Goal: Transaction & Acquisition: Purchase product/service

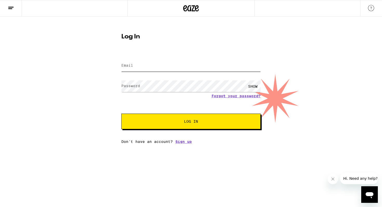
type input "[PERSON_NAME][EMAIL_ADDRESS][DOMAIN_NAME]"
click at [174, 122] on span "Log In" at bounding box center [190, 122] width 97 height 4
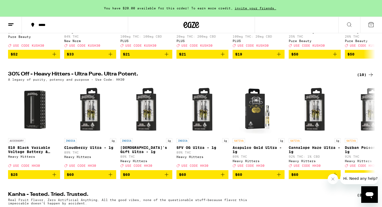
scroll to position [144, 0]
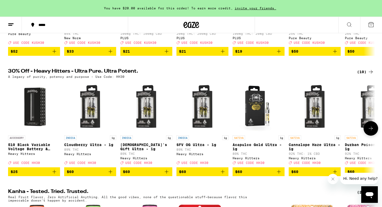
click at [369, 132] on icon at bounding box center [371, 129] width 6 height 6
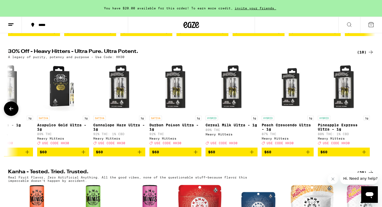
scroll to position [6, 0]
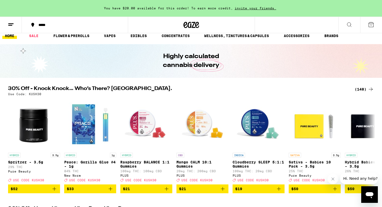
click at [362, 87] on div "(148)" at bounding box center [364, 89] width 19 height 6
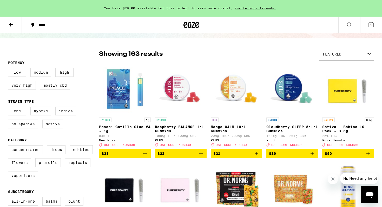
scroll to position [29, 0]
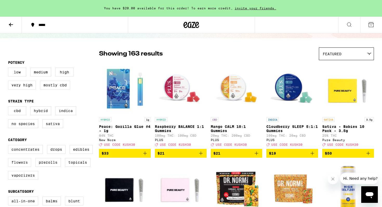
click at [21, 167] on label "Flowers" at bounding box center [19, 162] width 23 height 9
click at [9, 146] on input "Flowers" at bounding box center [9, 146] width 0 height 0
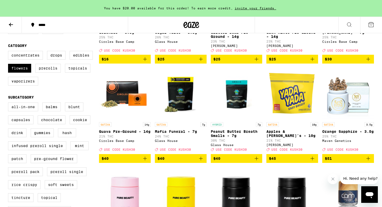
scroll to position [129, 0]
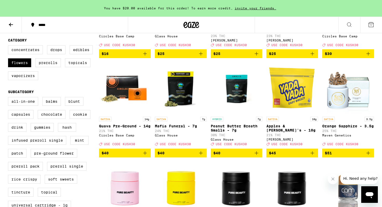
click at [255, 157] on icon "Add to bag" at bounding box center [257, 153] width 6 height 6
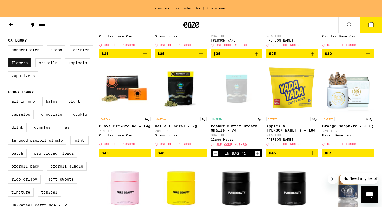
click at [21, 67] on label "Flowers" at bounding box center [19, 63] width 23 height 9
click at [9, 47] on input "Flowers" at bounding box center [9, 46] width 0 height 0
checkbox input "false"
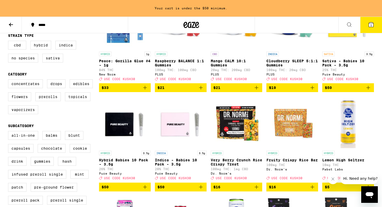
scroll to position [94, 0]
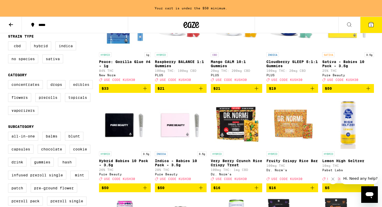
click at [79, 89] on label "Edibles" at bounding box center [81, 84] width 23 height 9
click at [9, 81] on input "Edibles" at bounding box center [9, 81] width 0 height 0
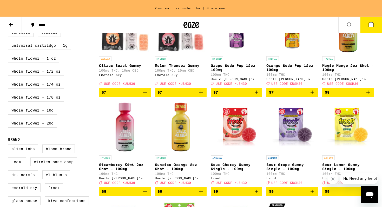
scroll to position [131, 0]
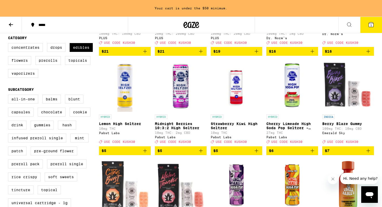
click at [181, 108] on img "Open page for Midnight Berries 10:3:2 High Seltzer from Pabst Labs" at bounding box center [181, 86] width 52 height 52
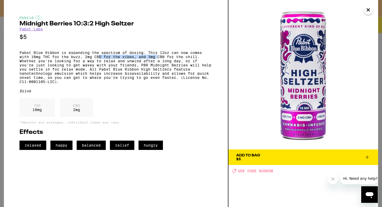
drag, startPoint x: 100, startPoint y: 60, endPoint x: 158, endPoint y: 60, distance: 58.5
click at [158, 60] on p "Pabst Blue Ribbon is expanding the spectrum of dosing. This 12oz can now comes …" at bounding box center [116, 67] width 193 height 33
click at [368, 13] on icon "Close" at bounding box center [368, 10] width 6 height 8
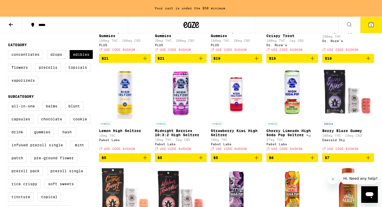
scroll to position [75, 0]
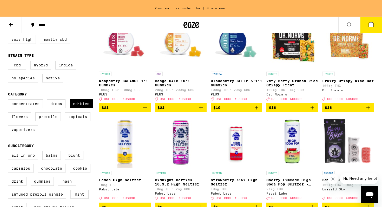
click at [180, 154] on img "Open page for Midnight Berries 10:3:2 High Seltzer from Pabst Labs" at bounding box center [181, 142] width 52 height 52
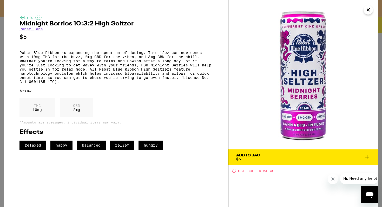
click at [366, 155] on icon at bounding box center [367, 157] width 6 height 6
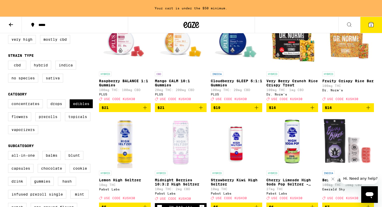
scroll to position [77, 0]
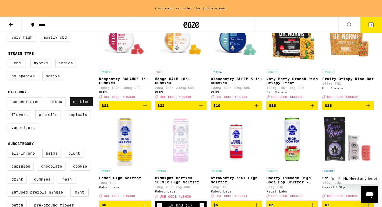
click at [81, 106] on label "Edibles" at bounding box center [81, 102] width 23 height 9
click at [9, 99] on input "Edibles" at bounding box center [9, 98] width 0 height 0
checkbox input "false"
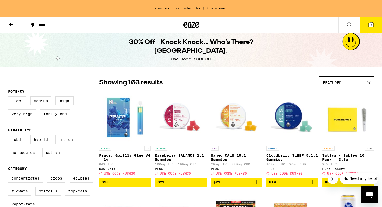
scroll to position [1, 0]
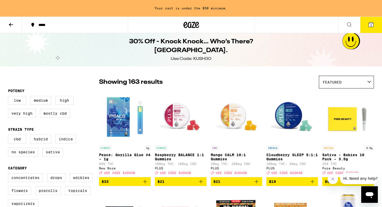
click at [330, 80] on span "Featured" at bounding box center [332, 82] width 19 height 4
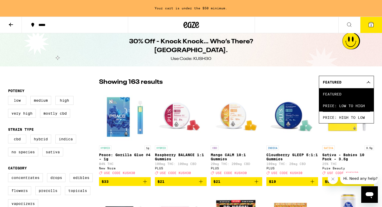
click at [326, 106] on span "Price: Low to High" at bounding box center [346, 106] width 47 height 12
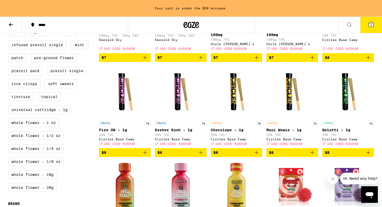
scroll to position [226, 0]
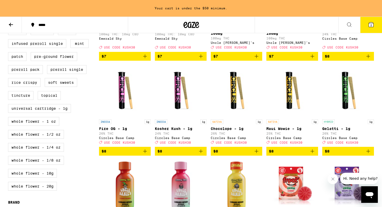
click at [146, 155] on icon "Add to bag" at bounding box center [145, 151] width 6 height 6
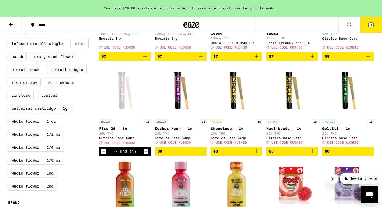
click at [369, 24] on icon at bounding box center [371, 24] width 5 height 5
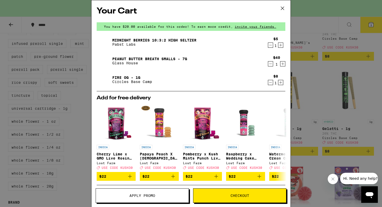
click at [147, 194] on span "Apply Promo" at bounding box center [142, 196] width 26 height 4
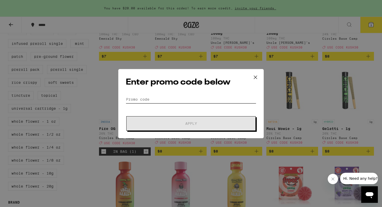
click at [171, 99] on input "Promo Code" at bounding box center [191, 100] width 131 height 8
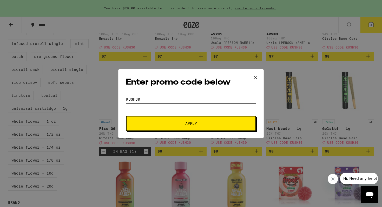
type input "KUSH30"
click at [171, 126] on button "Apply" at bounding box center [190, 123] width 129 height 15
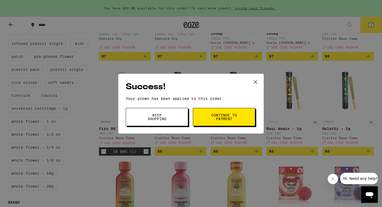
click at [221, 118] on span "Continue to payment" at bounding box center [224, 117] width 27 height 7
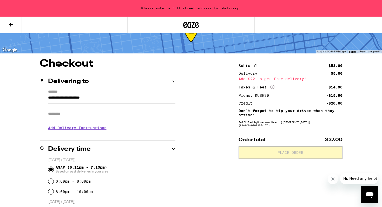
scroll to position [21, 0]
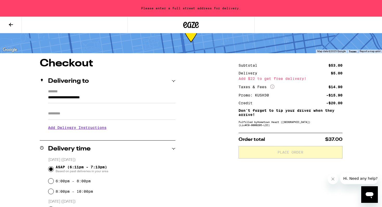
click at [89, 99] on input "**********" at bounding box center [111, 99] width 127 height 9
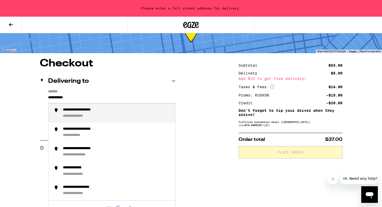
click at [92, 112] on div "**********" at bounding box center [87, 110] width 49 height 5
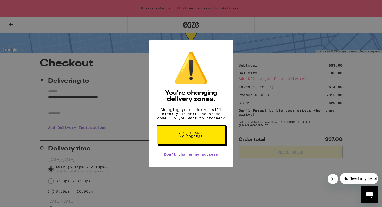
click at [180, 145] on button "Yes, change my address" at bounding box center [191, 135] width 69 height 19
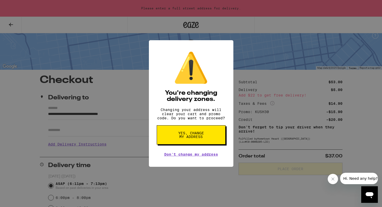
type input "**********"
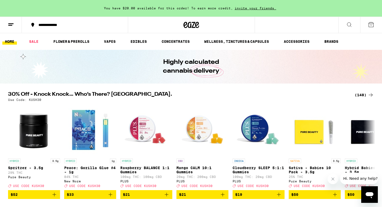
click at [359, 94] on div "(148)" at bounding box center [364, 95] width 19 height 6
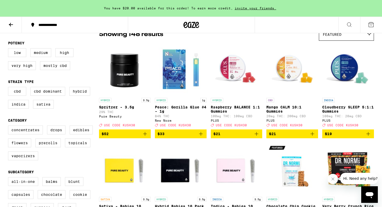
scroll to position [53, 0]
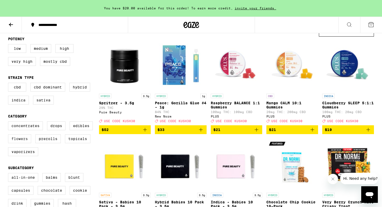
click at [20, 143] on label "Flowers" at bounding box center [19, 139] width 23 height 9
click at [9, 123] on input "Flowers" at bounding box center [9, 122] width 0 height 0
checkbox input "true"
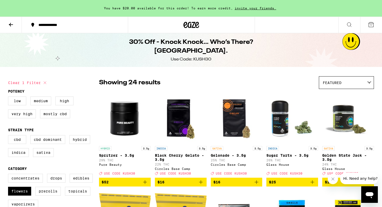
click at [344, 84] on div "Featured" at bounding box center [346, 83] width 55 height 12
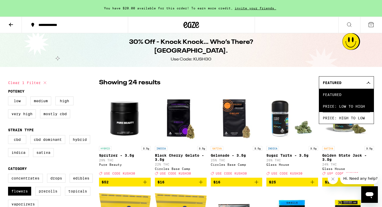
click at [330, 105] on span "Price: Low to High" at bounding box center [346, 107] width 47 height 12
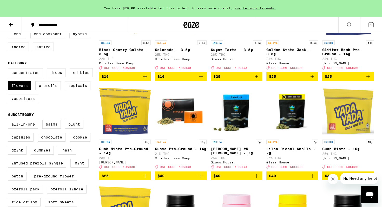
scroll to position [119, 0]
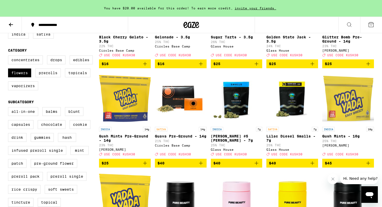
click at [236, 124] on img "Open page for Donny Burger #5 Smalls - 7g from Glass House" at bounding box center [237, 99] width 52 height 52
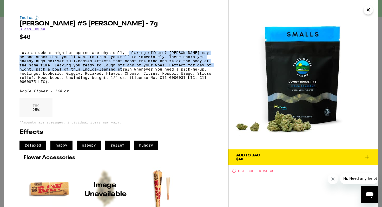
drag, startPoint x: 130, startPoint y: 54, endPoint x: 125, endPoint y: 75, distance: 21.1
click at [125, 75] on p "Love an upbeat high but appreciate physically relaxing effects? [PERSON_NAME] m…" at bounding box center [116, 67] width 193 height 33
click at [125, 74] on p "Love an upbeat high but appreciate physically relaxing effects? [PERSON_NAME] m…" at bounding box center [116, 67] width 193 height 33
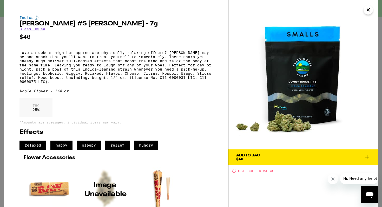
click at [293, 154] on span "Add To Bag $40" at bounding box center [303, 157] width 134 height 7
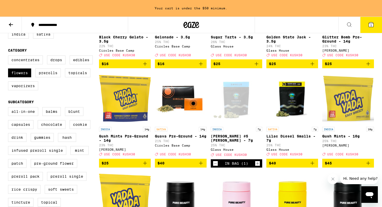
click at [236, 103] on div "Open page for Donny Burger #5 Smalls - 7g from Glass House" at bounding box center [237, 99] width 52 height 52
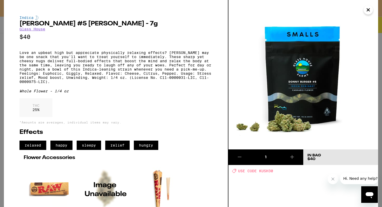
click at [368, 15] on img at bounding box center [304, 75] width 150 height 150
click at [367, 9] on icon "Close" at bounding box center [368, 10] width 6 height 8
